Goal: Task Accomplishment & Management: Manage account settings

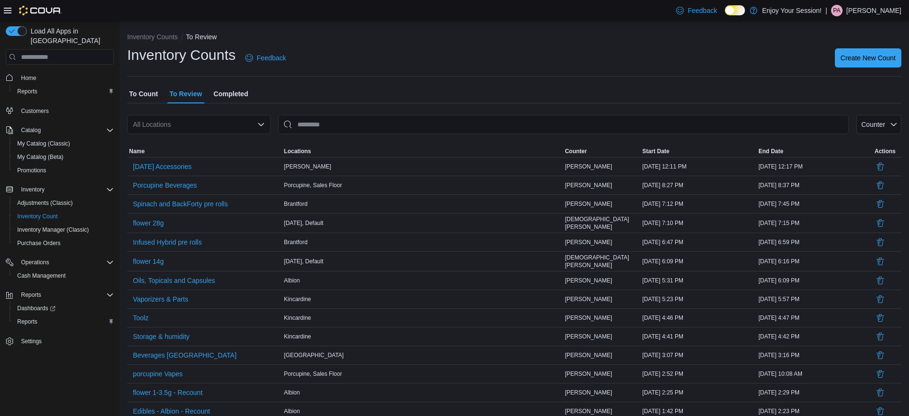
click at [871, 17] on div "Feedback Dark Mode Enjoy Your Session! | PA [PERSON_NAME]" at bounding box center [786, 10] width 229 height 19
click at [882, 12] on p "[PERSON_NAME]" at bounding box center [874, 10] width 55 height 11
click at [830, 89] on span "Sign Out" at bounding box center [840, 93] width 26 height 10
